Goal: Find specific page/section: Find specific page/section

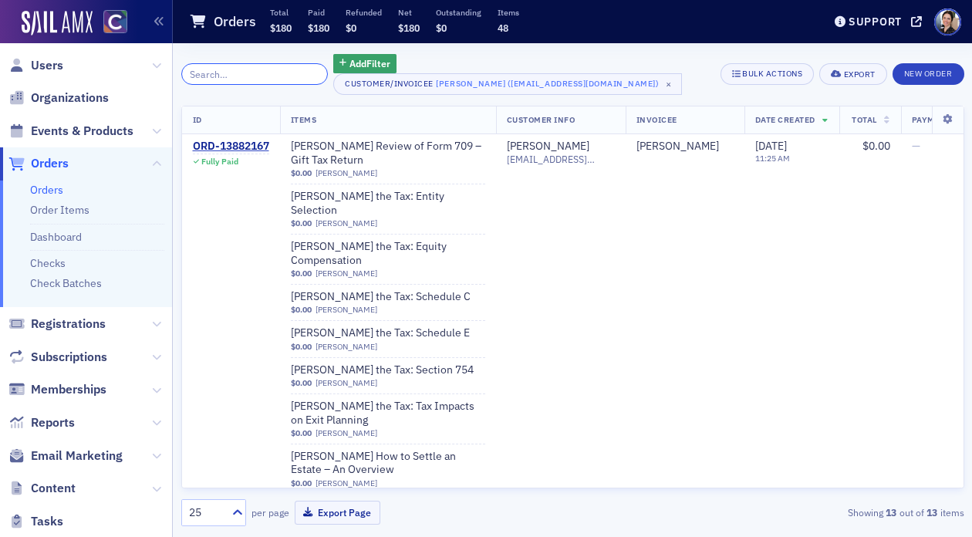
scroll to position [0, 42]
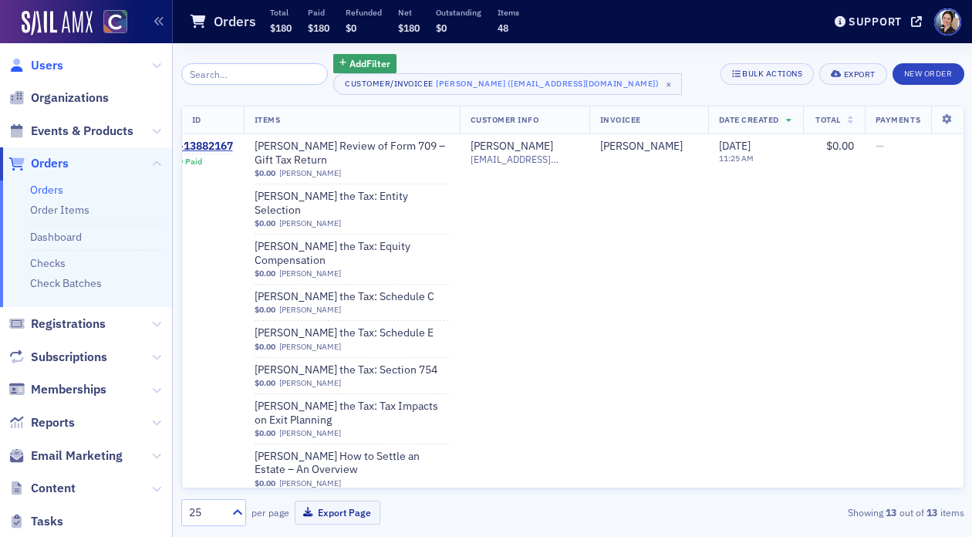
click at [56, 68] on span "Users" at bounding box center [47, 65] width 32 height 17
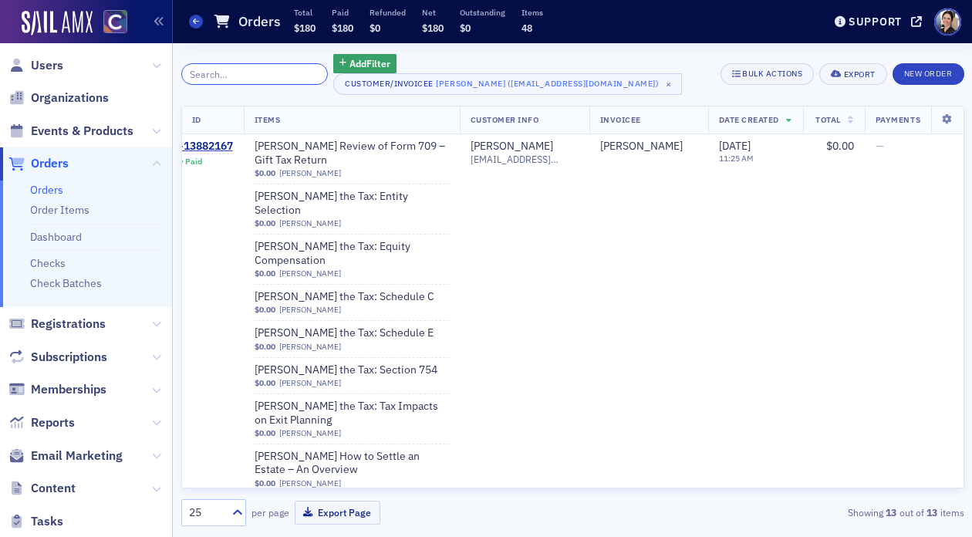
click at [234, 74] on input "search" at bounding box center [254, 74] width 147 height 22
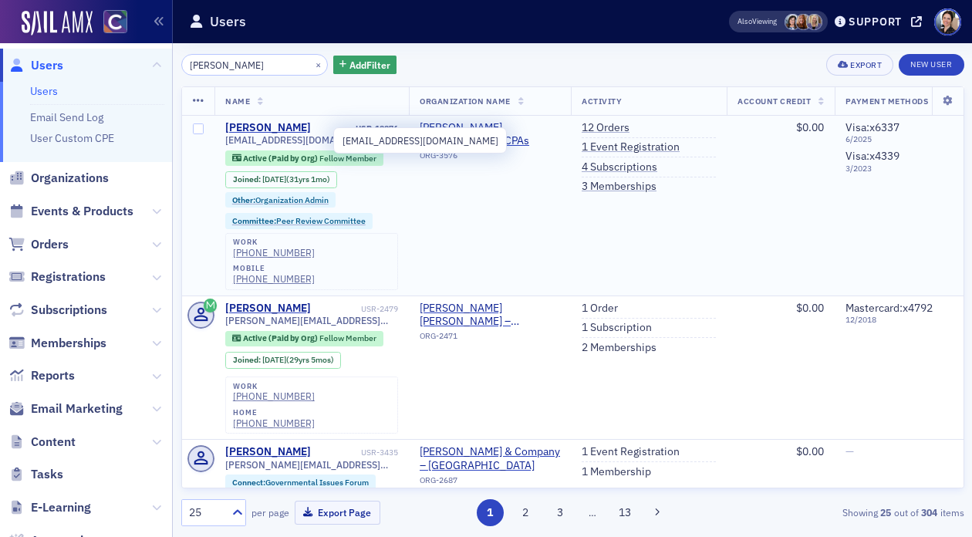
type input "jeremy ryan"
drag, startPoint x: 230, startPoint y: 139, endPoint x: 289, endPoint y: 140, distance: 59.4
click at [315, 145] on td "Jeremy Ryan USR-18876 jryan@wcrcpa.com Active (Paid by Org) Fellow Member Joine…" at bounding box center [311, 206] width 194 height 180
copy span "[EMAIL_ADDRESS][DOMAIN_NAME]"
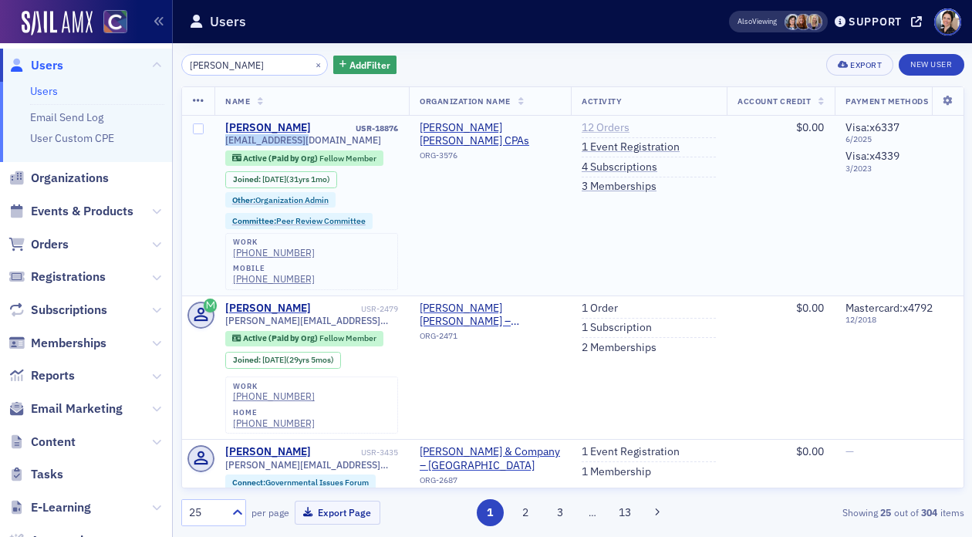
click at [609, 130] on link "12 Orders" at bounding box center [606, 128] width 48 height 14
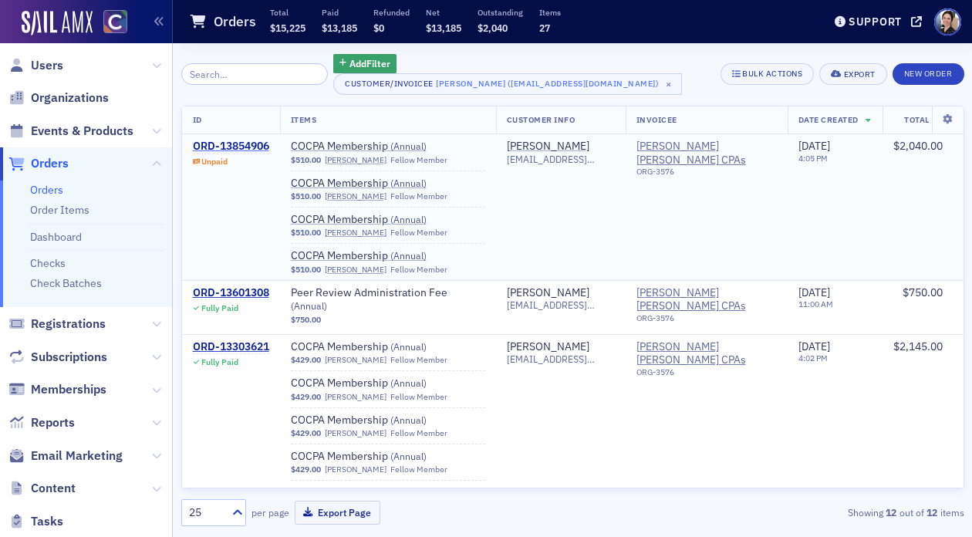
click at [228, 143] on div "ORD-13854906" at bounding box center [231, 147] width 76 height 14
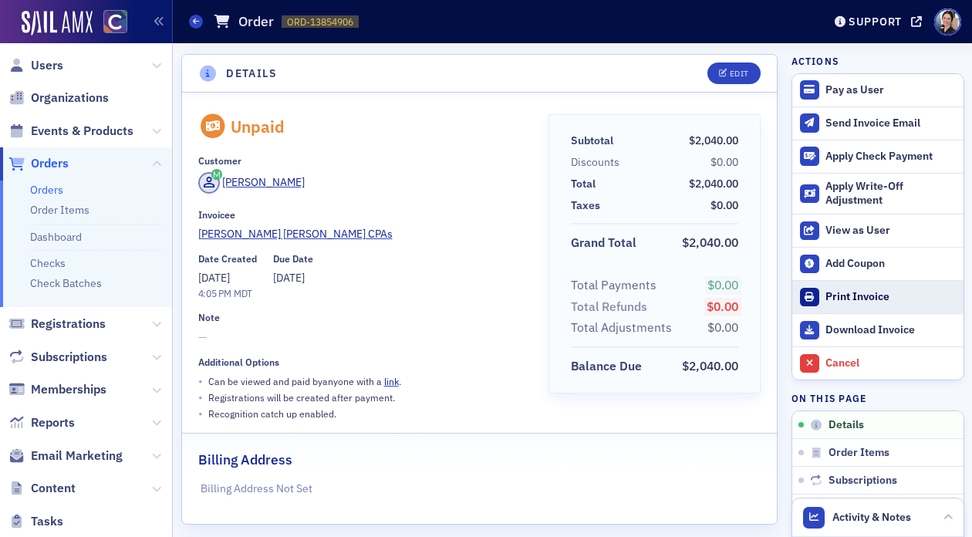
click at [851, 296] on div "Print Invoice" at bounding box center [890, 297] width 130 height 14
